Goal: Task Accomplishment & Management: Manage account settings

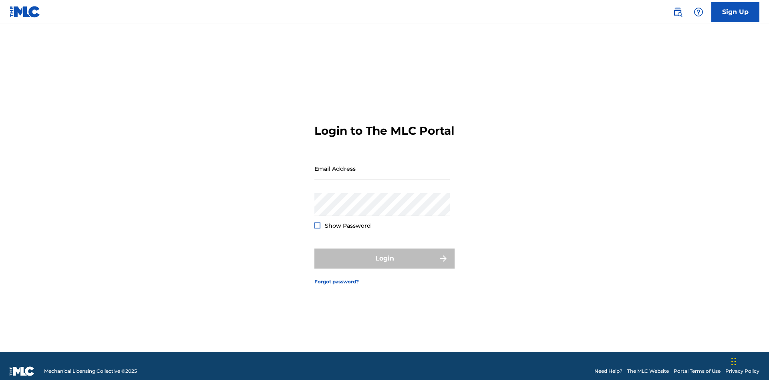
scroll to position [10, 0]
click at [382, 165] on input "Email Address" at bounding box center [381, 168] width 135 height 23
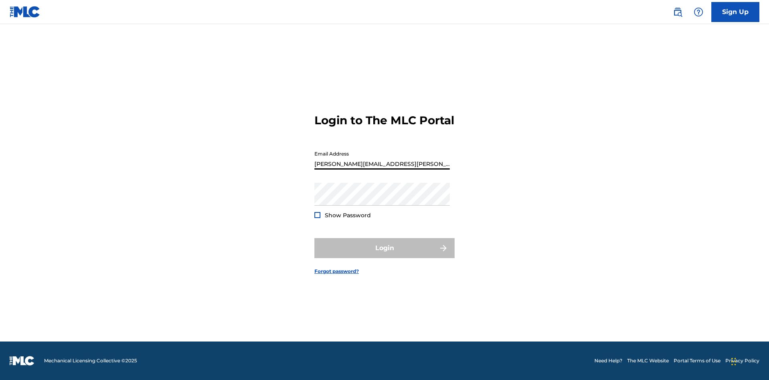
type input "Krystal.Ribble@themlc.com"
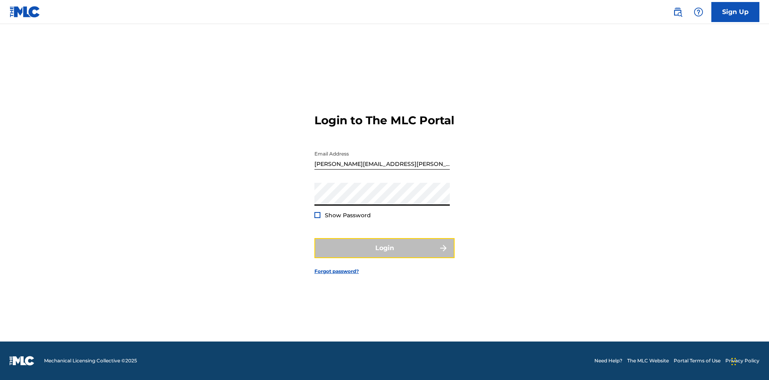
click at [384, 255] on button "Login" at bounding box center [384, 248] width 140 height 20
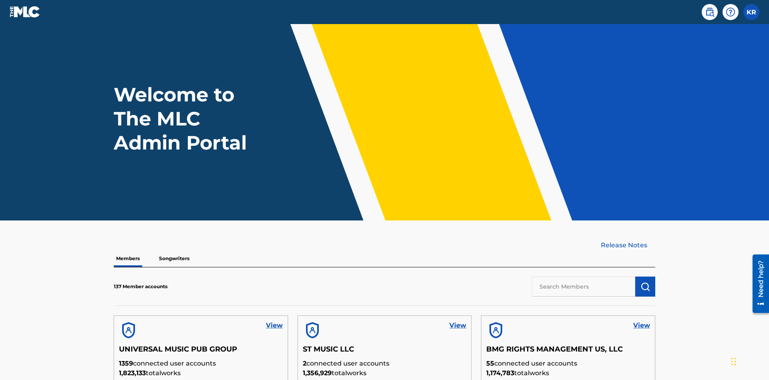
click at [583, 276] on input "text" at bounding box center [583, 286] width 103 height 20
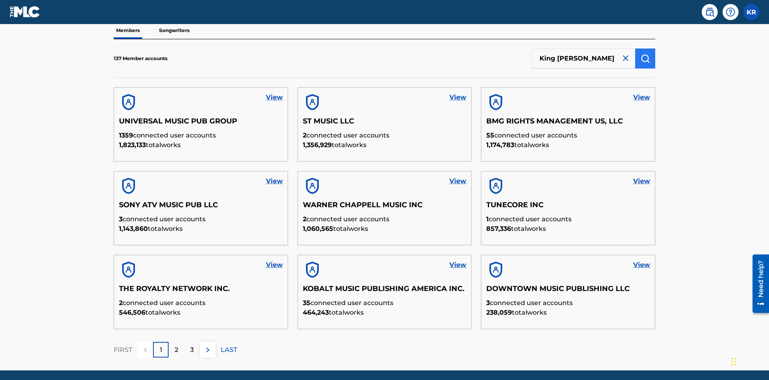
type input "King McTesterson"
click at [645, 54] on img "submit" at bounding box center [645, 59] width 10 height 10
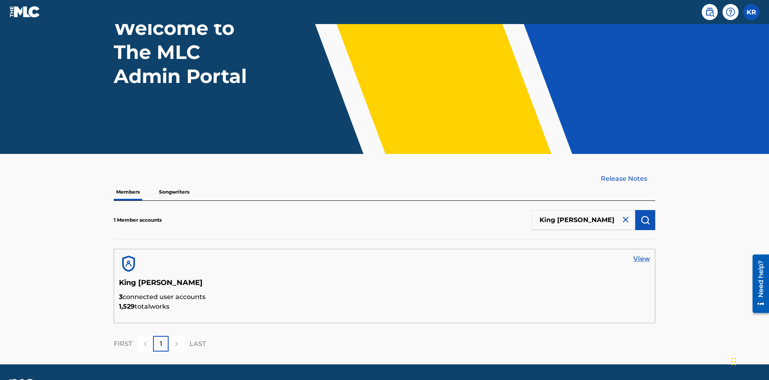
click at [642, 254] on link "View" at bounding box center [641, 259] width 17 height 10
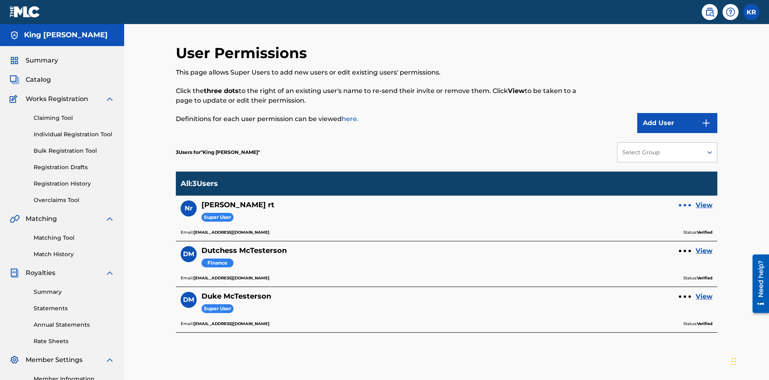
click at [685, 204] on div at bounding box center [685, 205] width 2 height 2
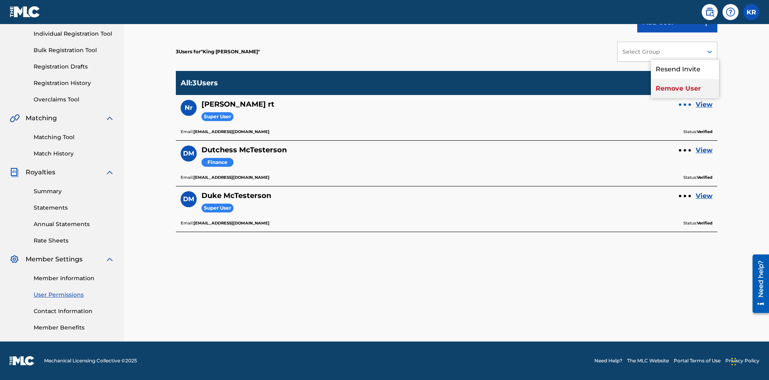
click at [685, 89] on p "Remove User" at bounding box center [685, 88] width 68 height 19
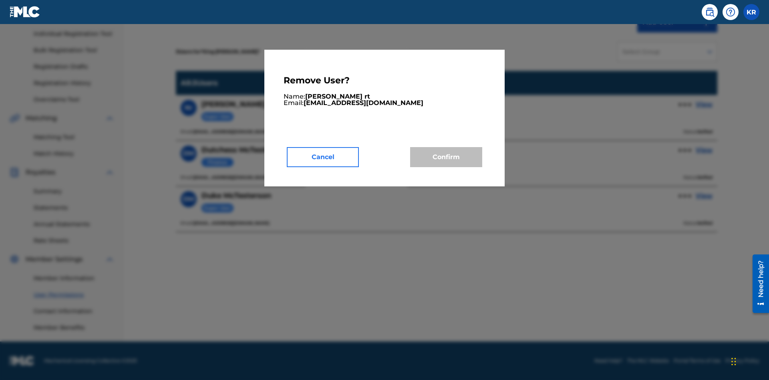
click at [323, 157] on button "Cancel" at bounding box center [323, 157] width 72 height 20
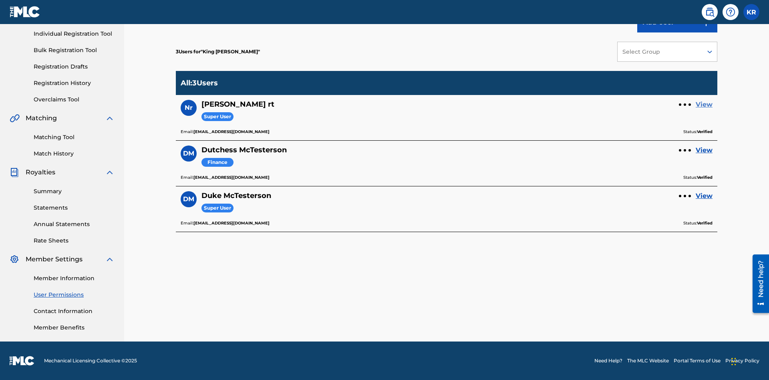
click at [704, 105] on link "View" at bounding box center [704, 105] width 17 height 10
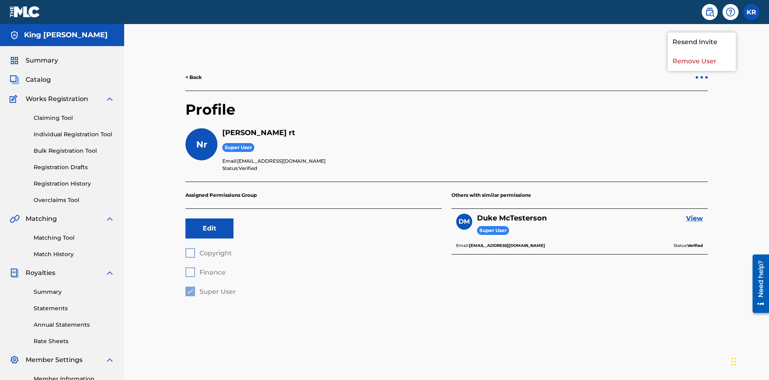
scroll to position [28, 0]
